Goal: Information Seeking & Learning: Compare options

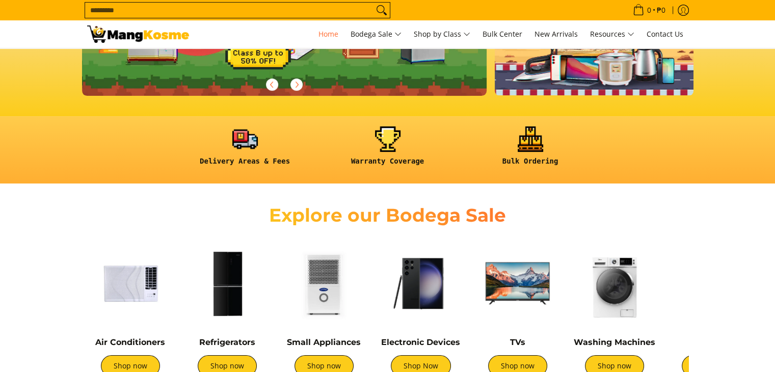
scroll to position [408, 0]
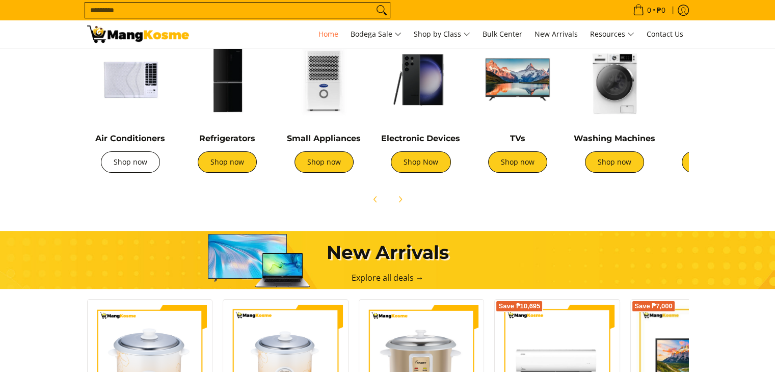
click at [120, 162] on link "Shop now" at bounding box center [130, 161] width 59 height 21
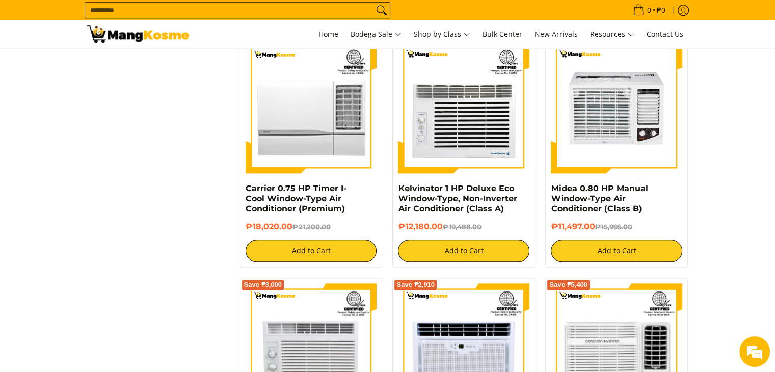
scroll to position [1172, 0]
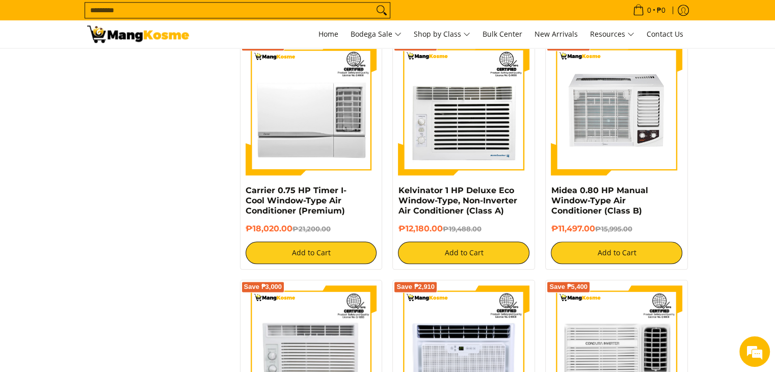
click at [726, 152] on section "**********" at bounding box center [387, 36] width 775 height 2052
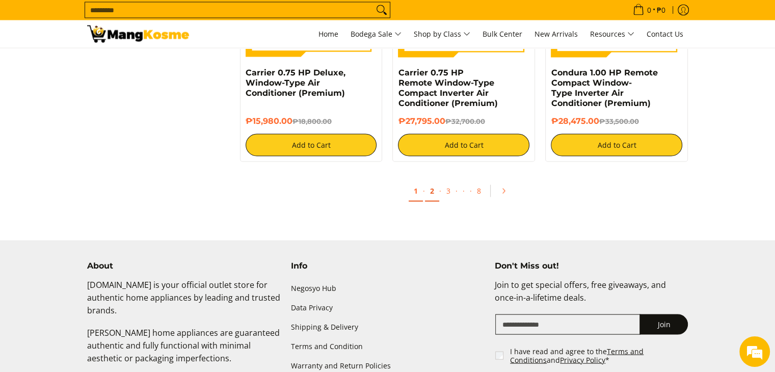
scroll to position [1946, 0]
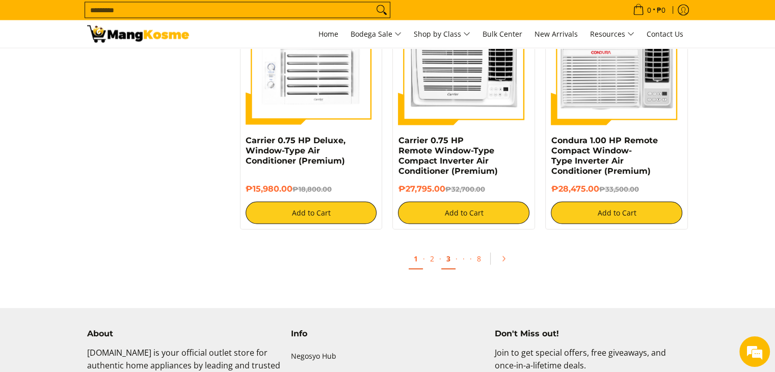
click at [447, 263] on link "3" at bounding box center [448, 259] width 14 height 21
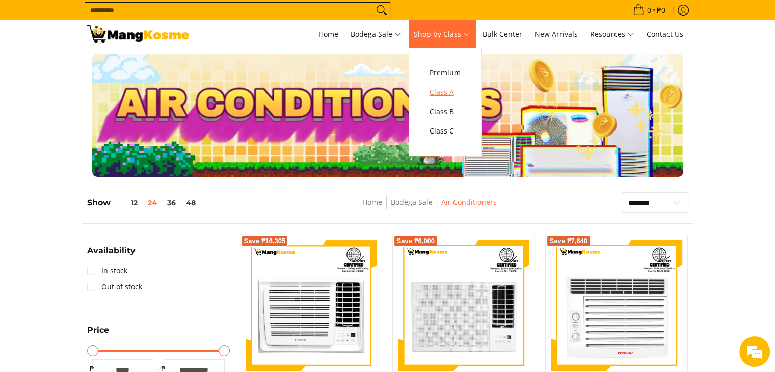
click at [451, 86] on span "Class A" at bounding box center [445, 92] width 31 height 13
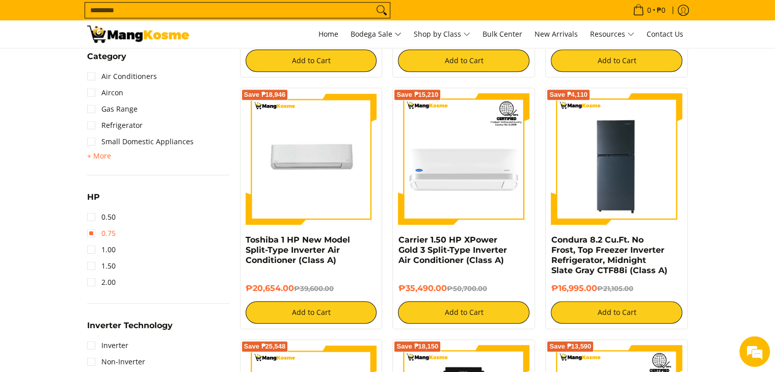
scroll to position [662, 0]
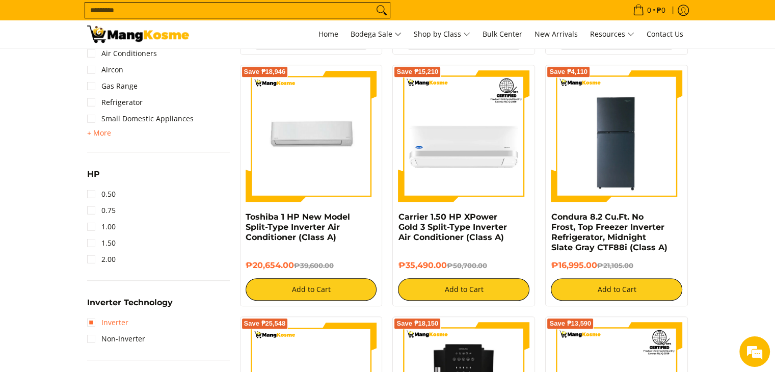
click at [112, 324] on link "Inverter" at bounding box center [107, 322] width 41 height 16
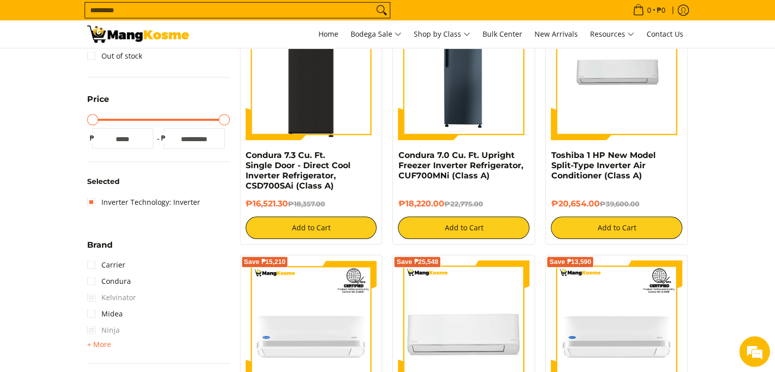
scroll to position [194, 0]
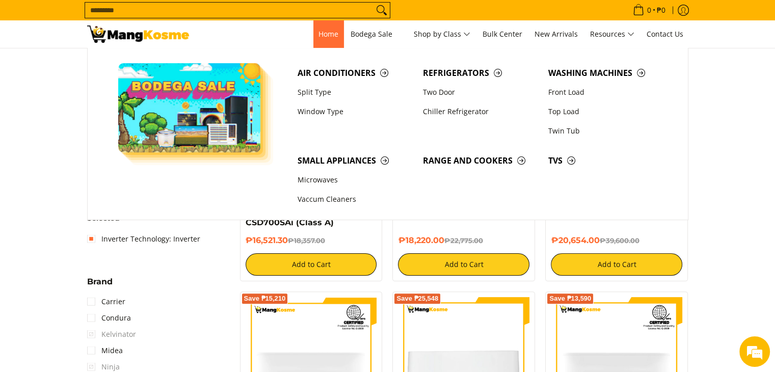
click at [328, 34] on span "Home" at bounding box center [328, 34] width 20 height 10
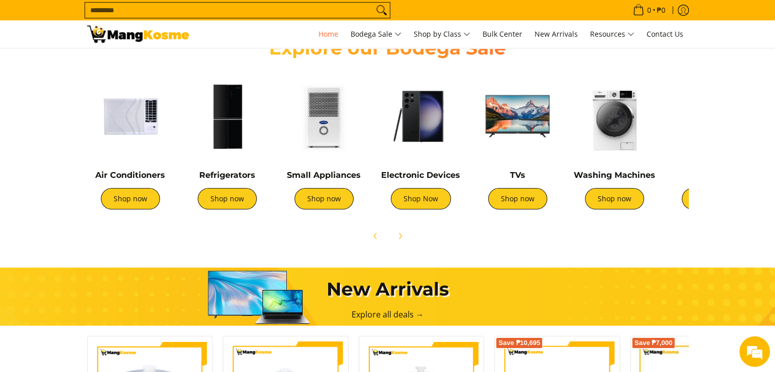
scroll to position [357, 0]
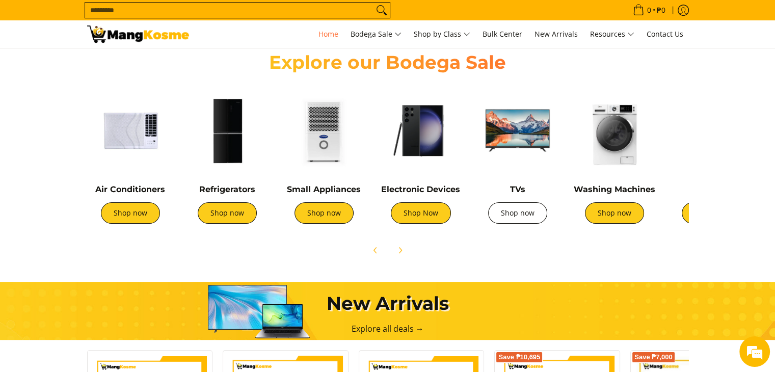
click at [522, 216] on link "Shop now" at bounding box center [517, 212] width 59 height 21
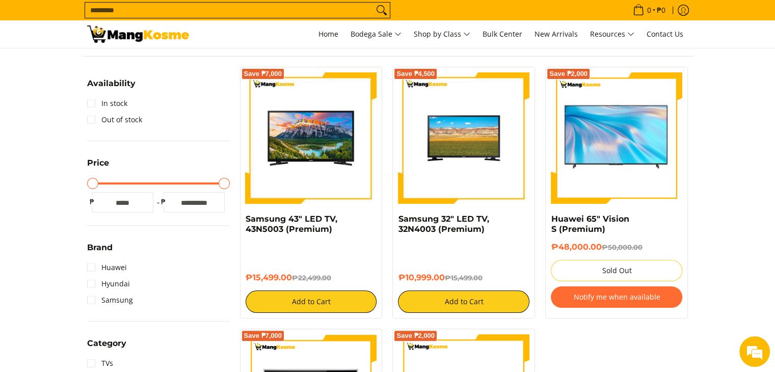
scroll to position [255, 0]
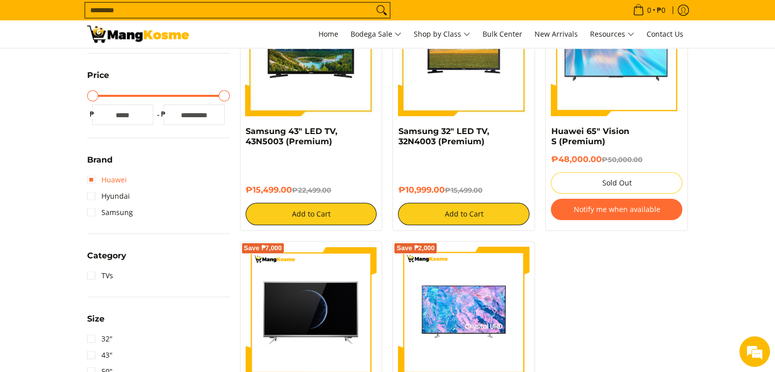
click at [109, 178] on link "Huawei" at bounding box center [107, 180] width 40 height 16
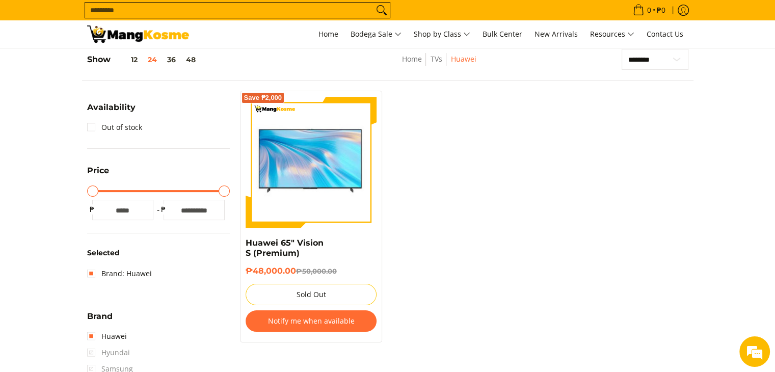
scroll to position [194, 0]
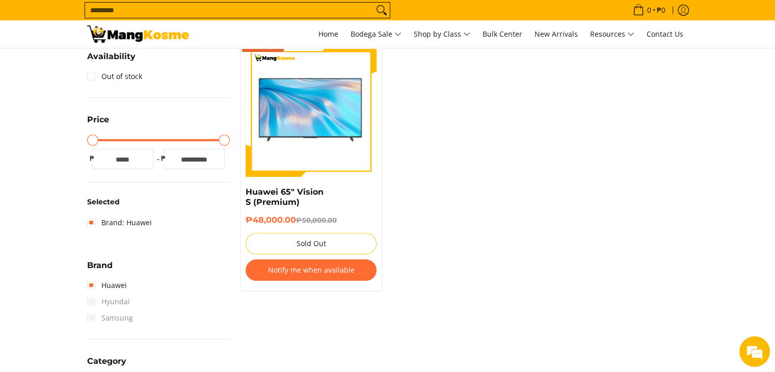
click at [116, 301] on span "Hyundai" at bounding box center [108, 301] width 43 height 16
click at [111, 217] on link "Brand: Huawei" at bounding box center [119, 223] width 65 height 16
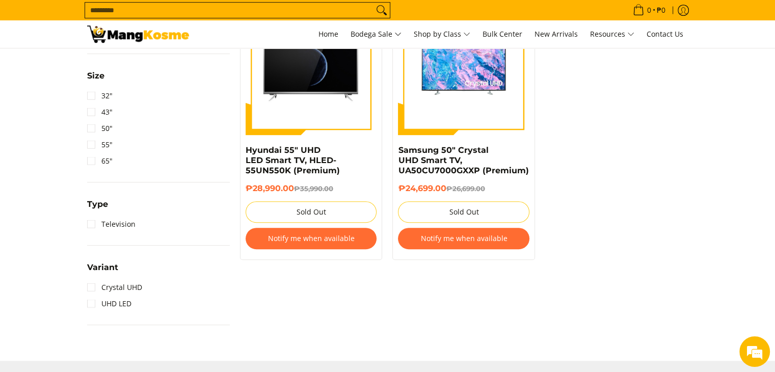
scroll to position [500, 0]
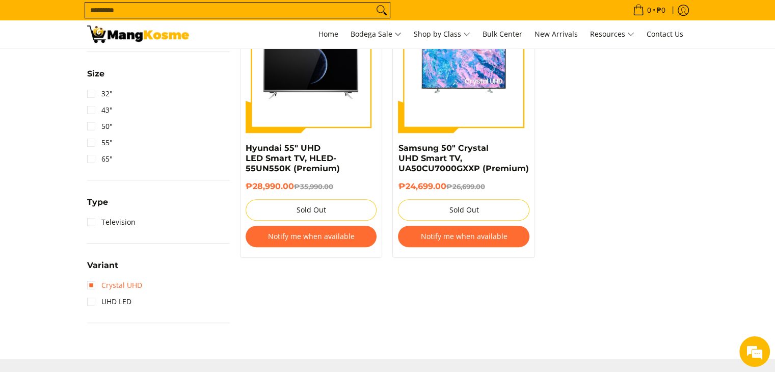
click at [112, 286] on link "Crystal UHD" at bounding box center [114, 285] width 55 height 16
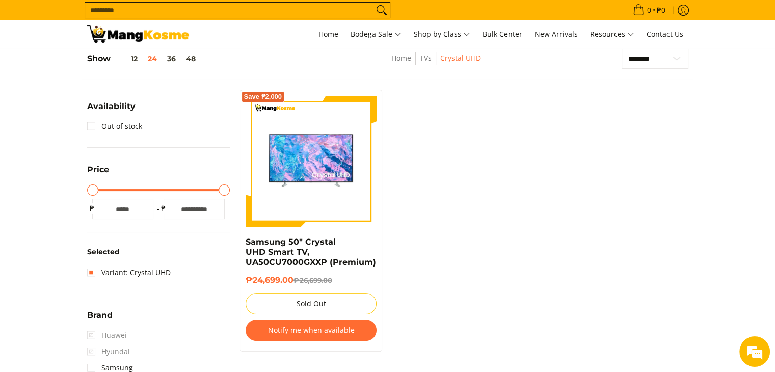
scroll to position [143, 0]
